Goal: Task Accomplishment & Management: Use online tool/utility

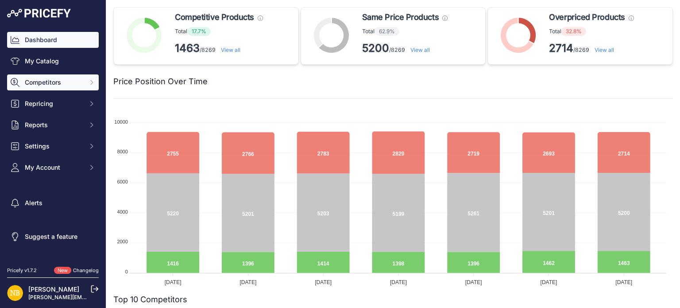
click at [80, 83] on span "Competitors" at bounding box center [54, 82] width 58 height 9
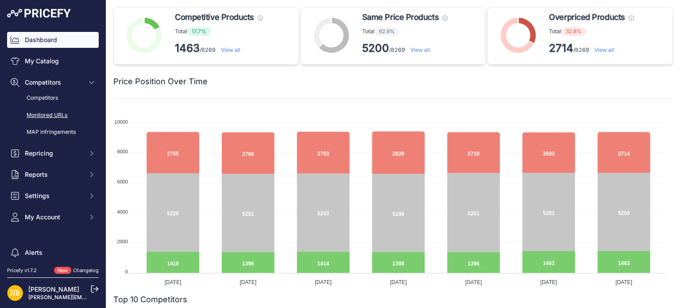
click at [69, 116] on link "Monitored URLs" at bounding box center [53, 115] width 92 height 15
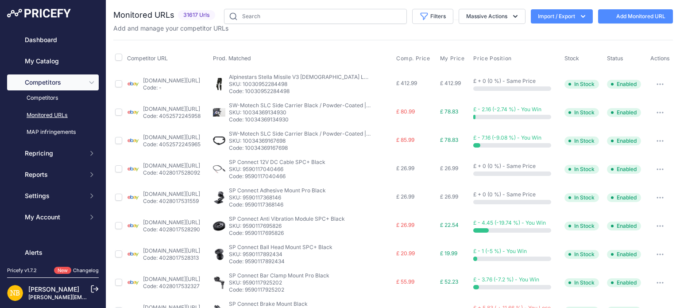
click at [581, 15] on icon "button" at bounding box center [583, 16] width 4 height 3
click at [555, 53] on div "Export" at bounding box center [560, 51] width 71 height 16
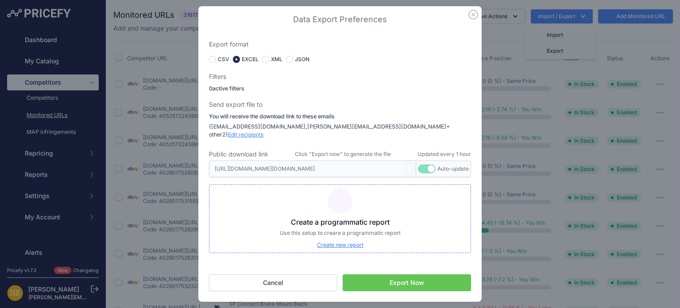
click at [382, 278] on button "Export Now" at bounding box center [407, 282] width 128 height 17
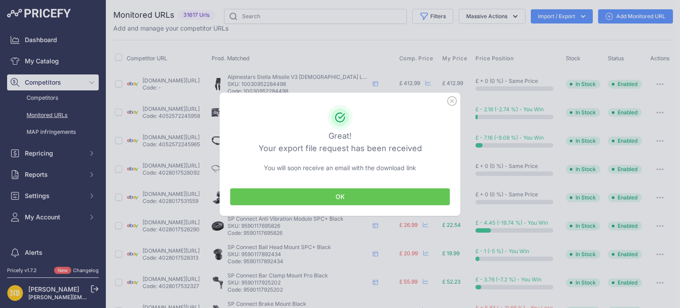
click at [317, 194] on button "OK" at bounding box center [340, 196] width 220 height 17
